Goal: Check status: Check status

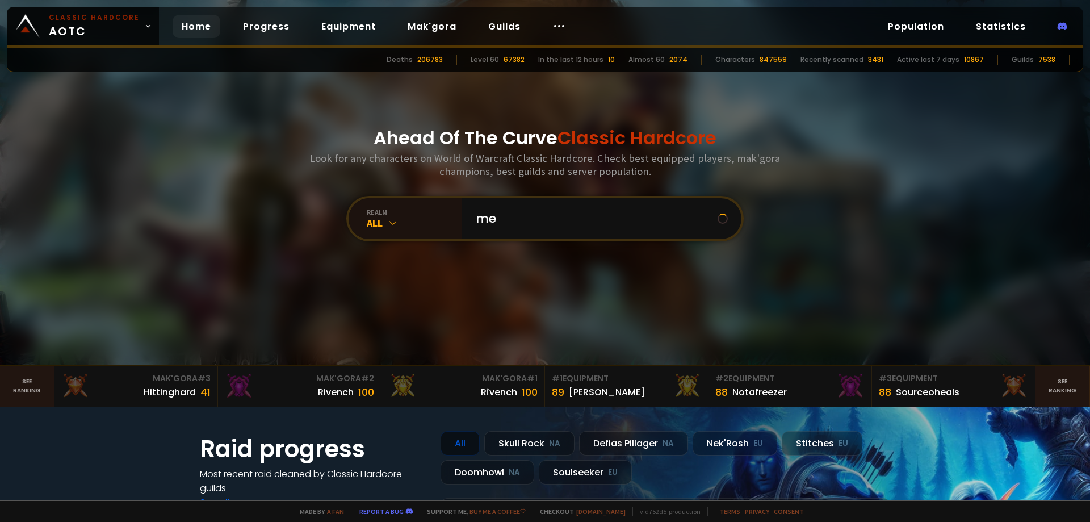
type input "m"
type input "r"
type input "m"
type input "tavur"
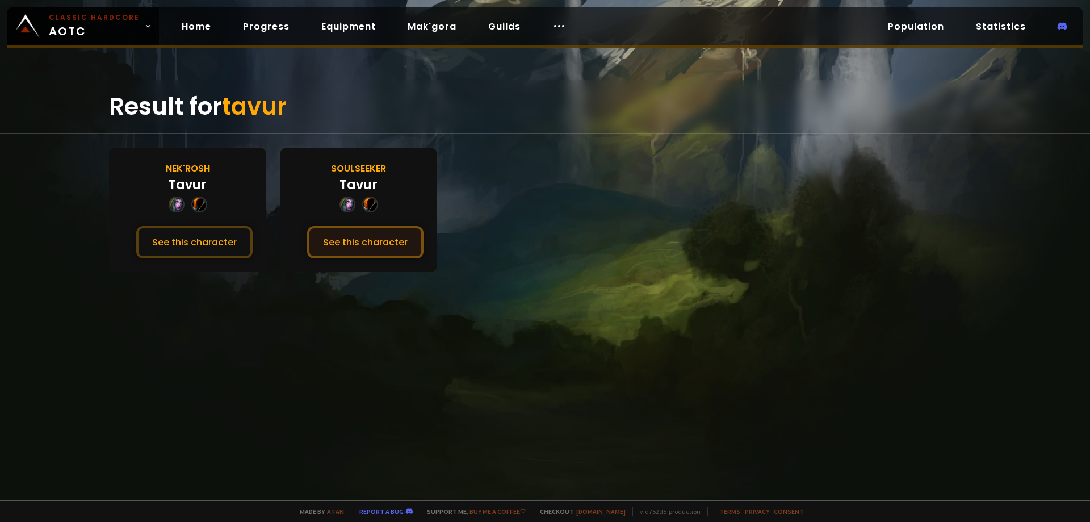
click at [379, 237] on button "See this character" at bounding box center [365, 242] width 116 height 32
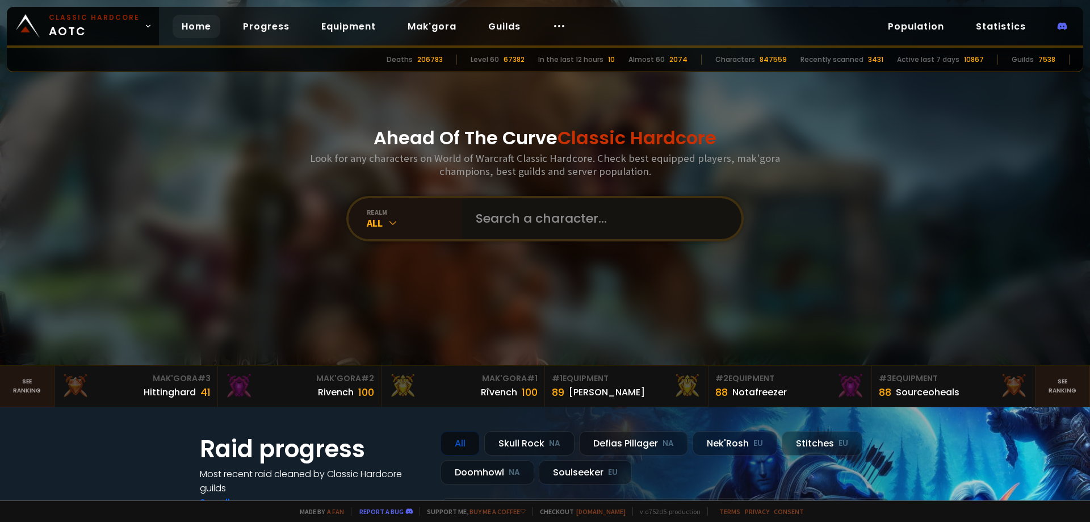
click at [531, 215] on input "text" at bounding box center [598, 218] width 259 height 41
type input "alapopka"
drag, startPoint x: 519, startPoint y: 192, endPoint x: 530, endPoint y: 200, distance: 13.7
click at [524, 194] on div "Ahead Of The Curve Classic Hardcore Look for any characters on World of Warcraf…" at bounding box center [545, 182] width 684 height 365
click at [544, 216] on input "text" at bounding box center [598, 218] width 259 height 41
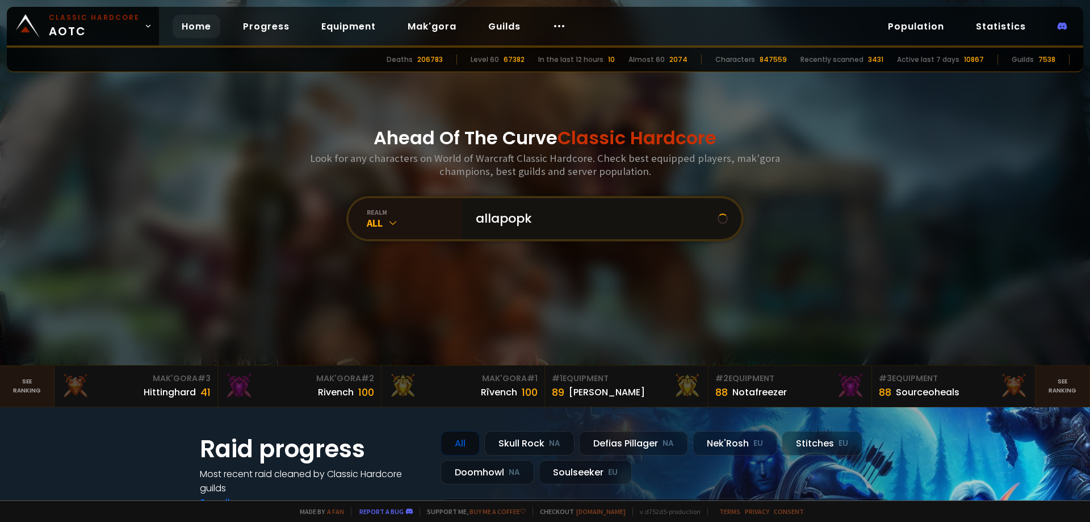
type input "allapopka"
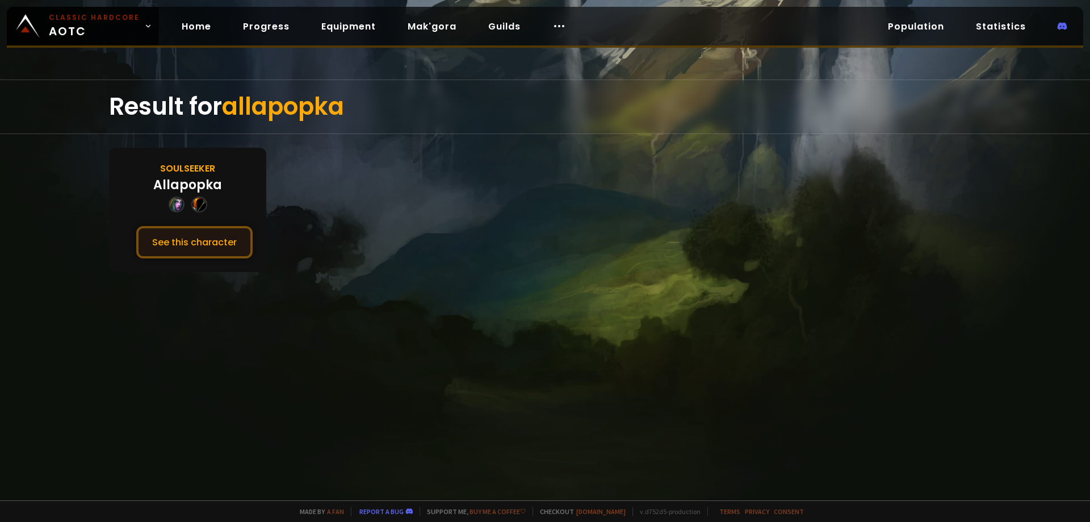
click at [200, 240] on button "See this character" at bounding box center [194, 242] width 116 height 32
